Goal: Find specific page/section: Find specific page/section

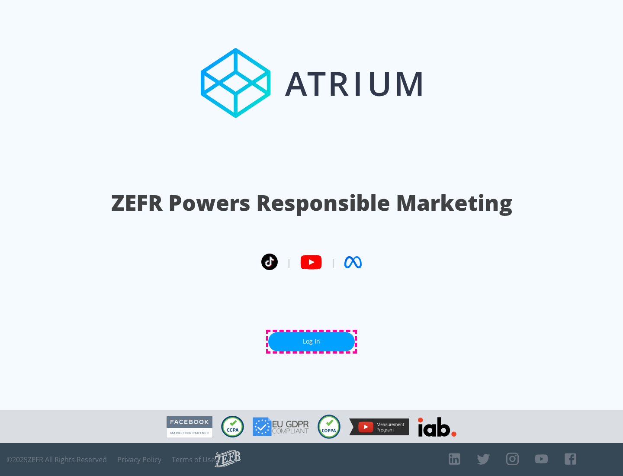
click at [312, 341] on link "Log In" at bounding box center [311, 341] width 87 height 19
